Goal: Task Accomplishment & Management: Manage account settings

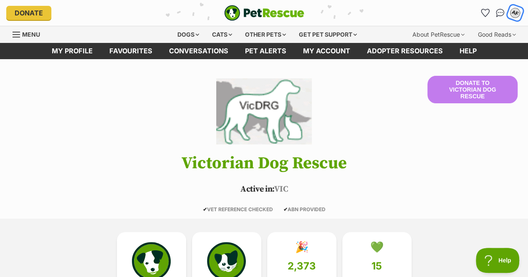
click at [514, 14] on div "AF" at bounding box center [515, 13] width 11 height 11
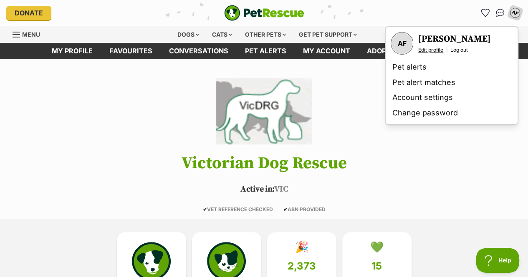
click at [429, 49] on link "Edit profile" at bounding box center [430, 50] width 25 height 7
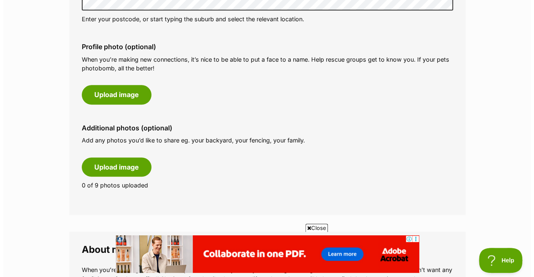
scroll to position [383, 0]
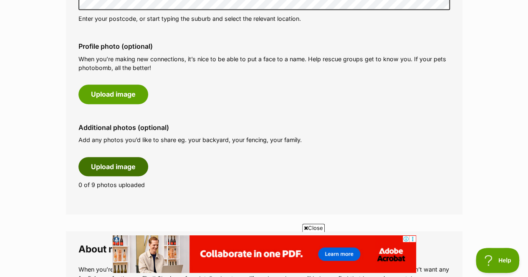
click at [142, 165] on button "Upload image" at bounding box center [113, 166] width 70 height 19
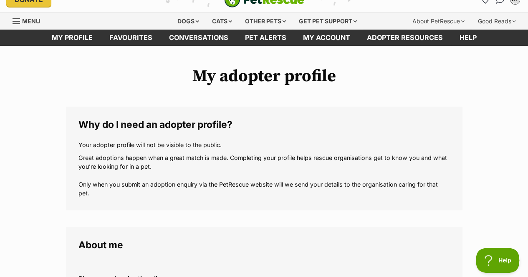
scroll to position [0, 0]
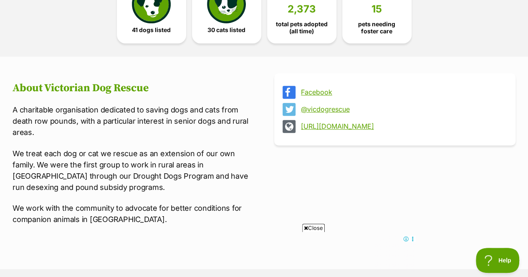
scroll to position [267, 0]
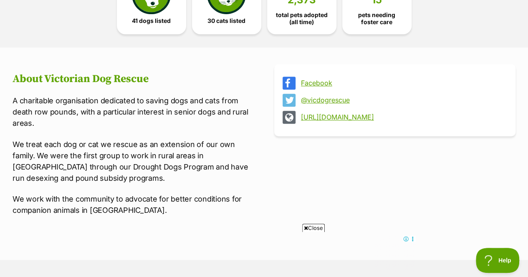
click at [313, 230] on span "Close" at bounding box center [313, 228] width 23 height 8
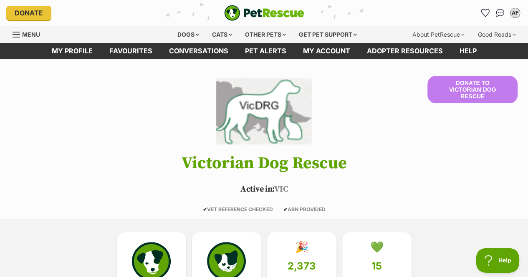
scroll to position [0, 0]
